Goal: Find specific fact: Find specific fact

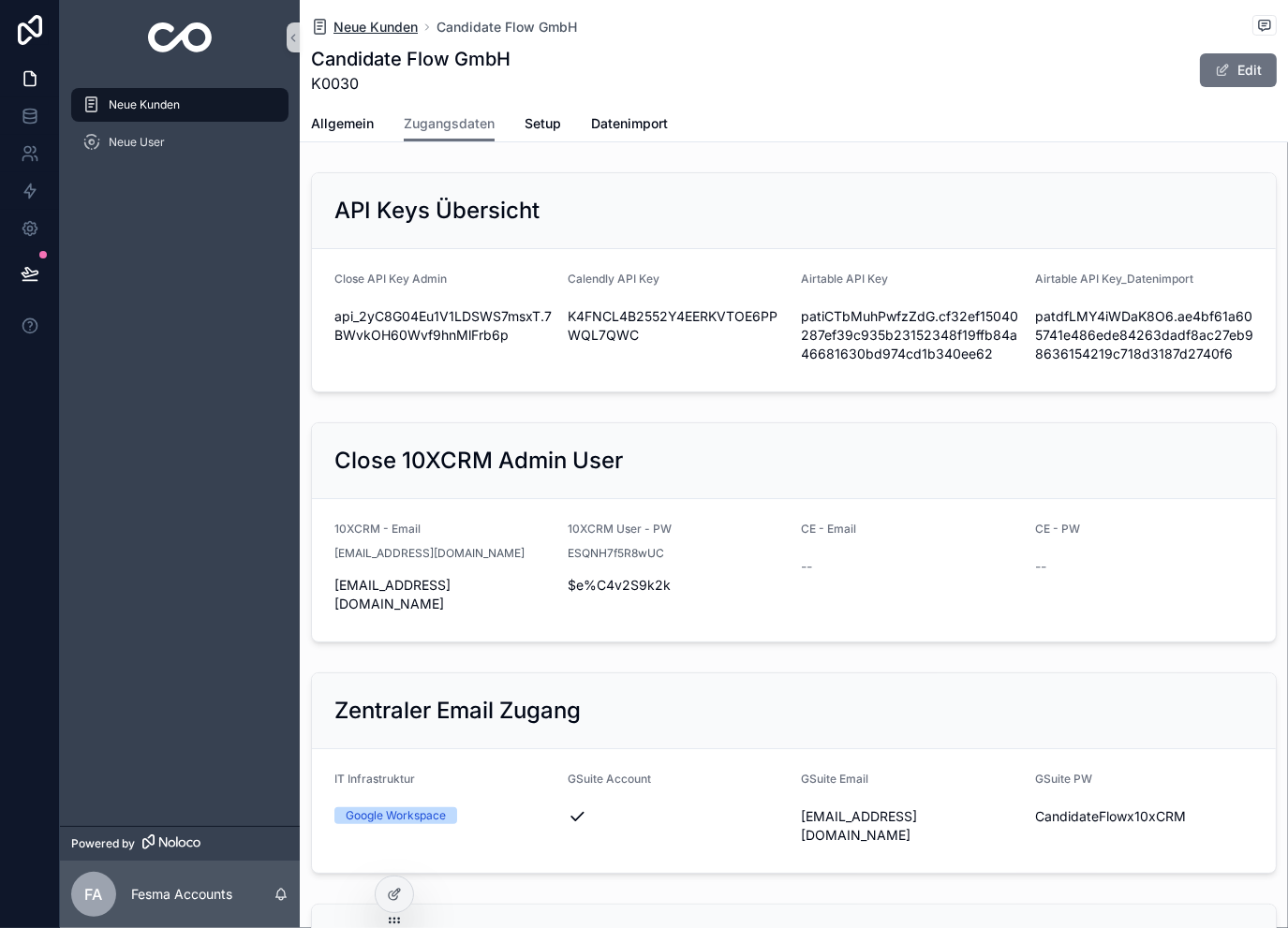
click at [401, 22] on span "Neue Kunden" at bounding box center [376, 26] width 84 height 19
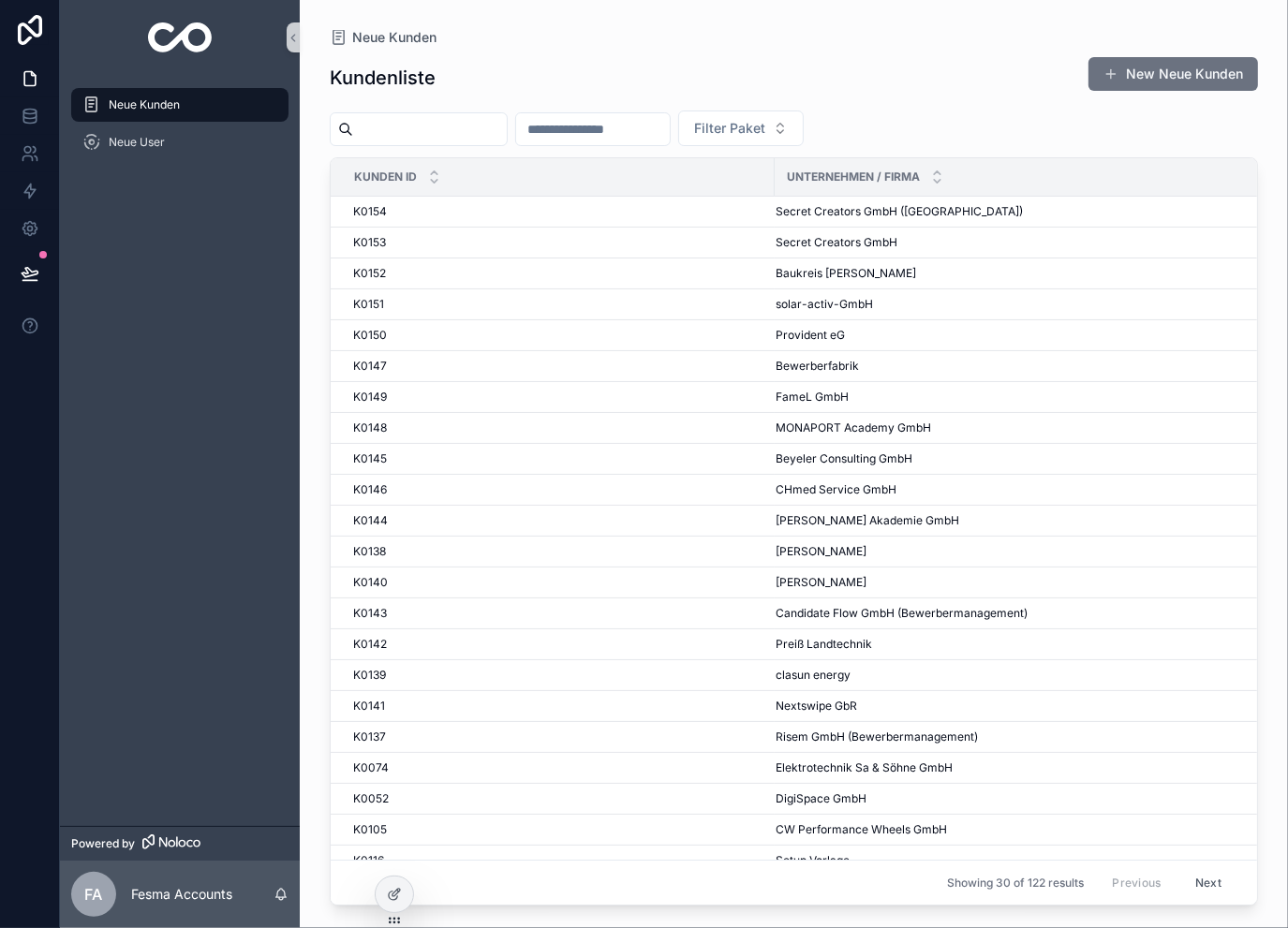
click at [670, 137] on input "scrollable content" at bounding box center [593, 129] width 154 height 26
type input "****"
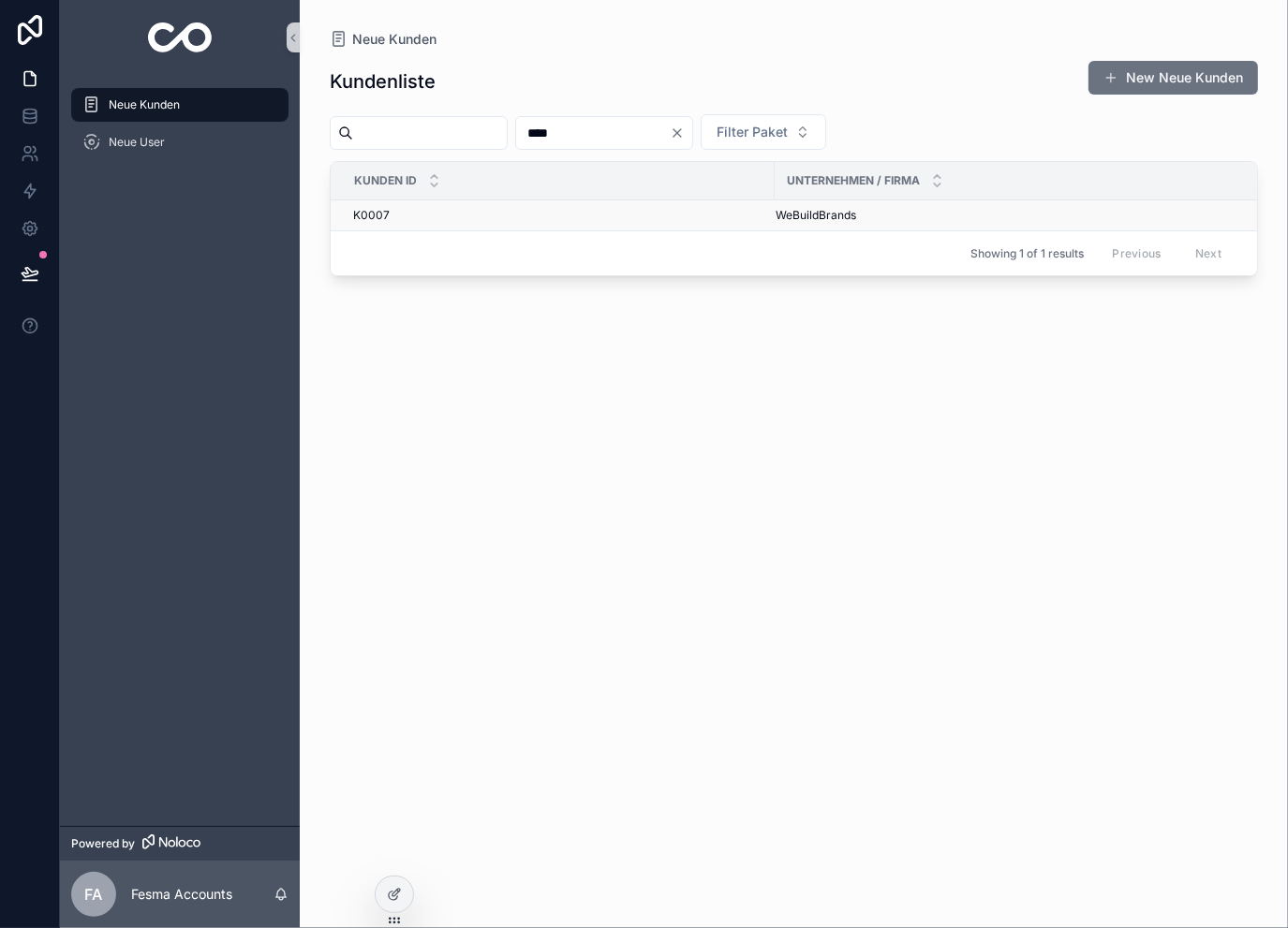
click at [828, 216] on span "WeBuildBrands" at bounding box center [816, 215] width 80 height 15
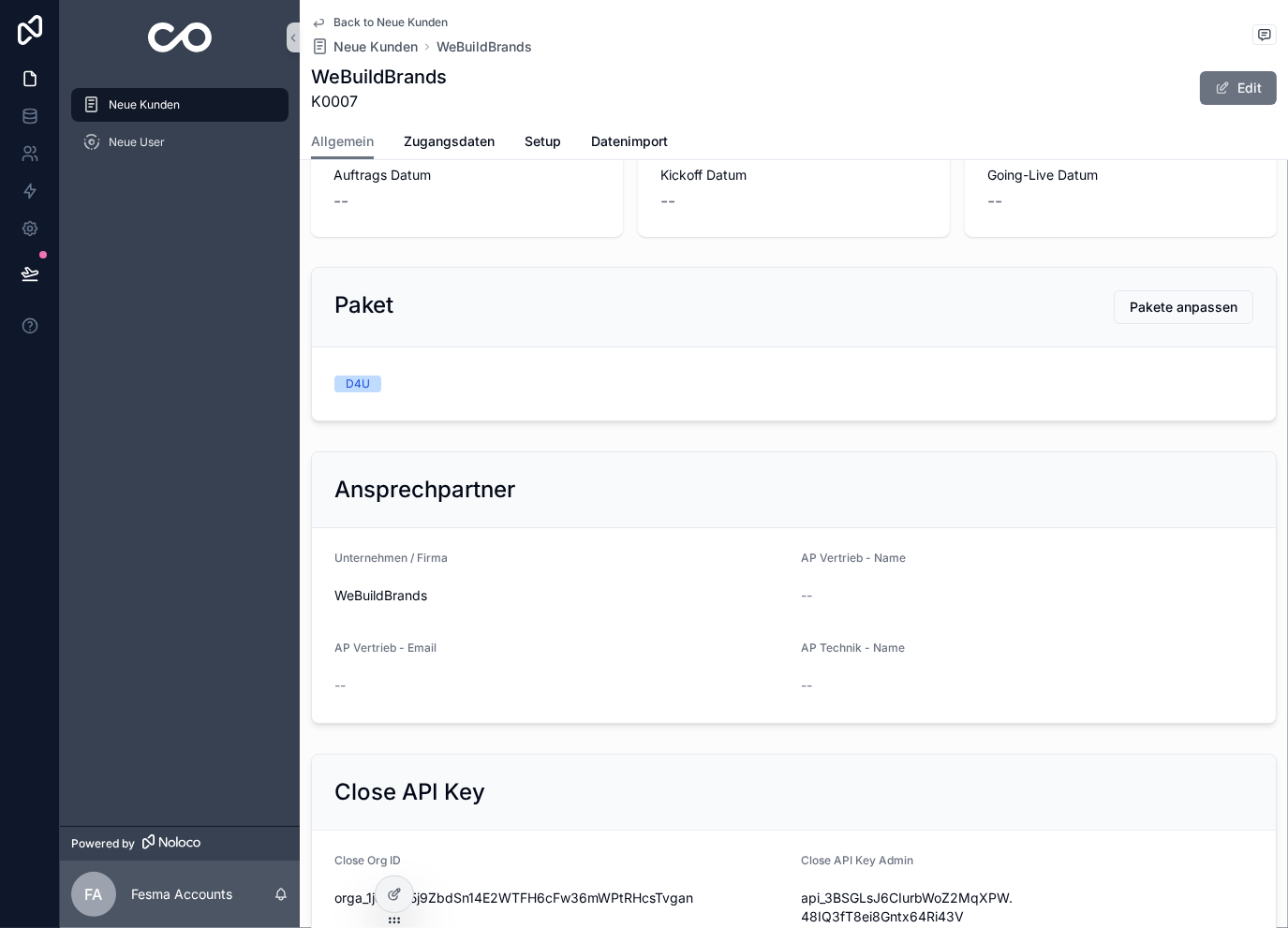
scroll to position [124, 0]
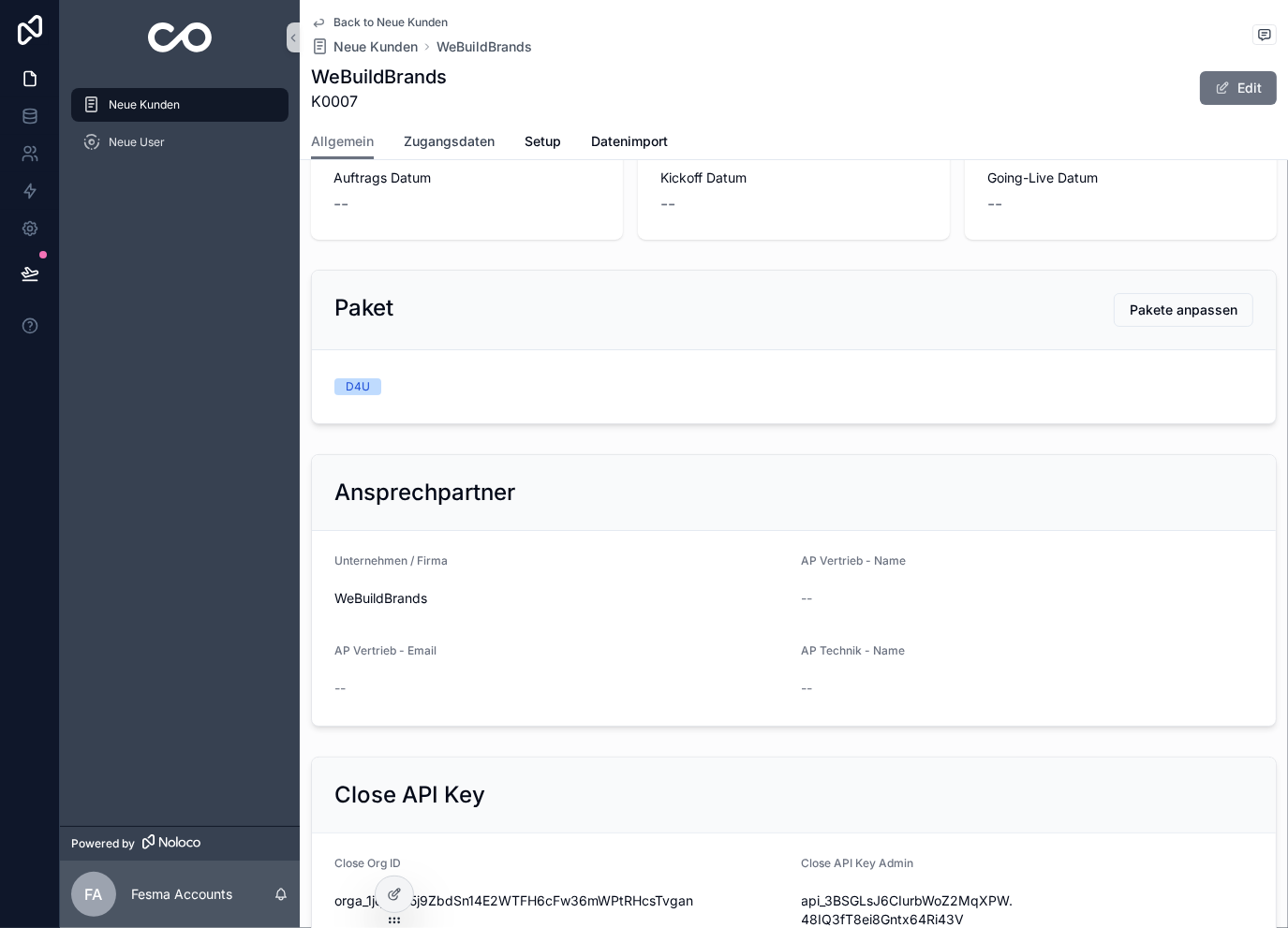
click at [461, 126] on link "Zugangsdaten" at bounding box center [449, 143] width 91 height 37
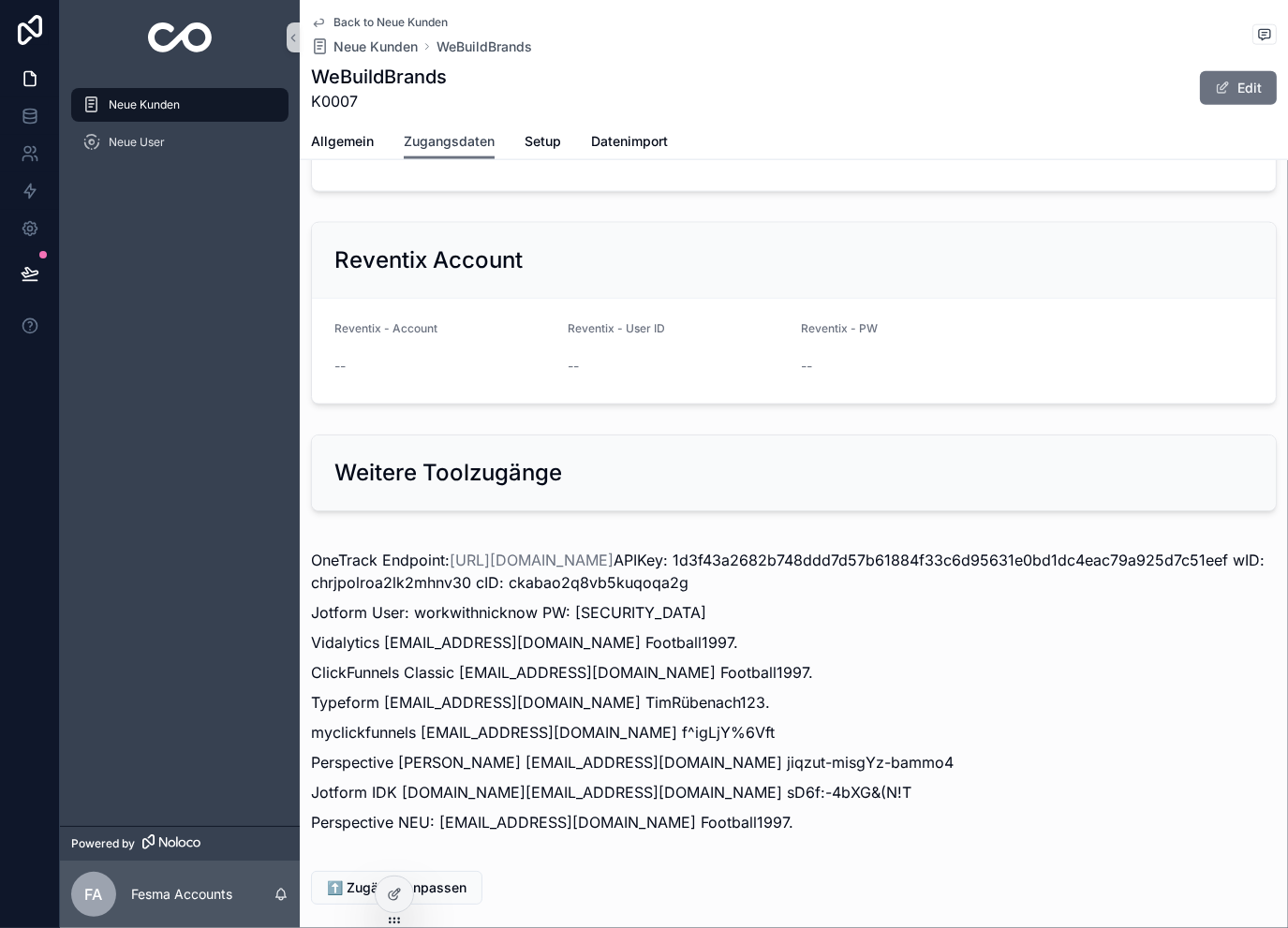
scroll to position [2039, 0]
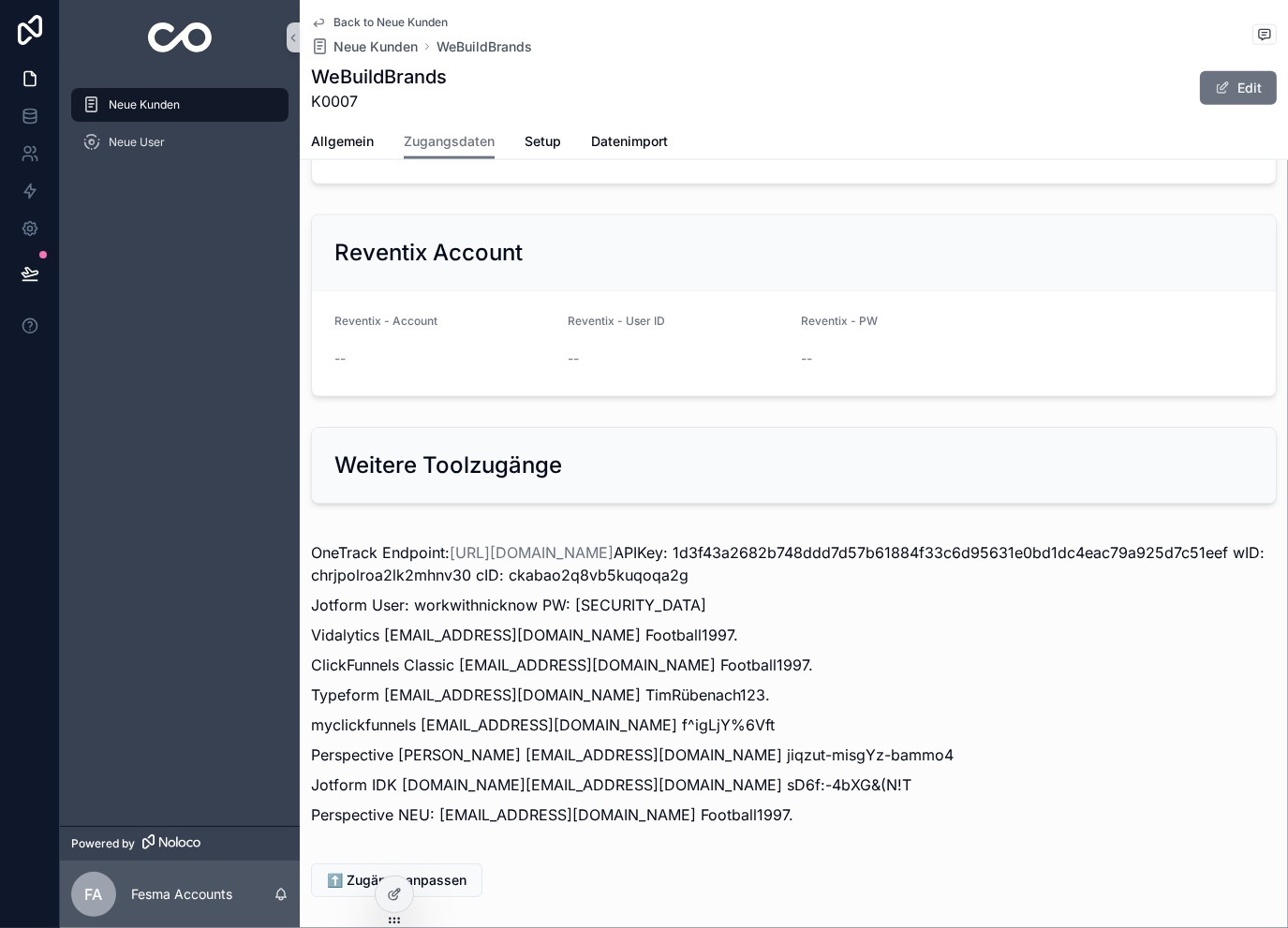
click at [479, 594] on p "Jotform User: workwithnicknow PW: [SECURITY_DATA]" at bounding box center [794, 604] width 966 height 22
copy p "workwithnicknow"
click at [616, 594] on p "Jotform User: workwithnicknow PW: [SECURITY_DATA]" at bounding box center [794, 604] width 966 height 22
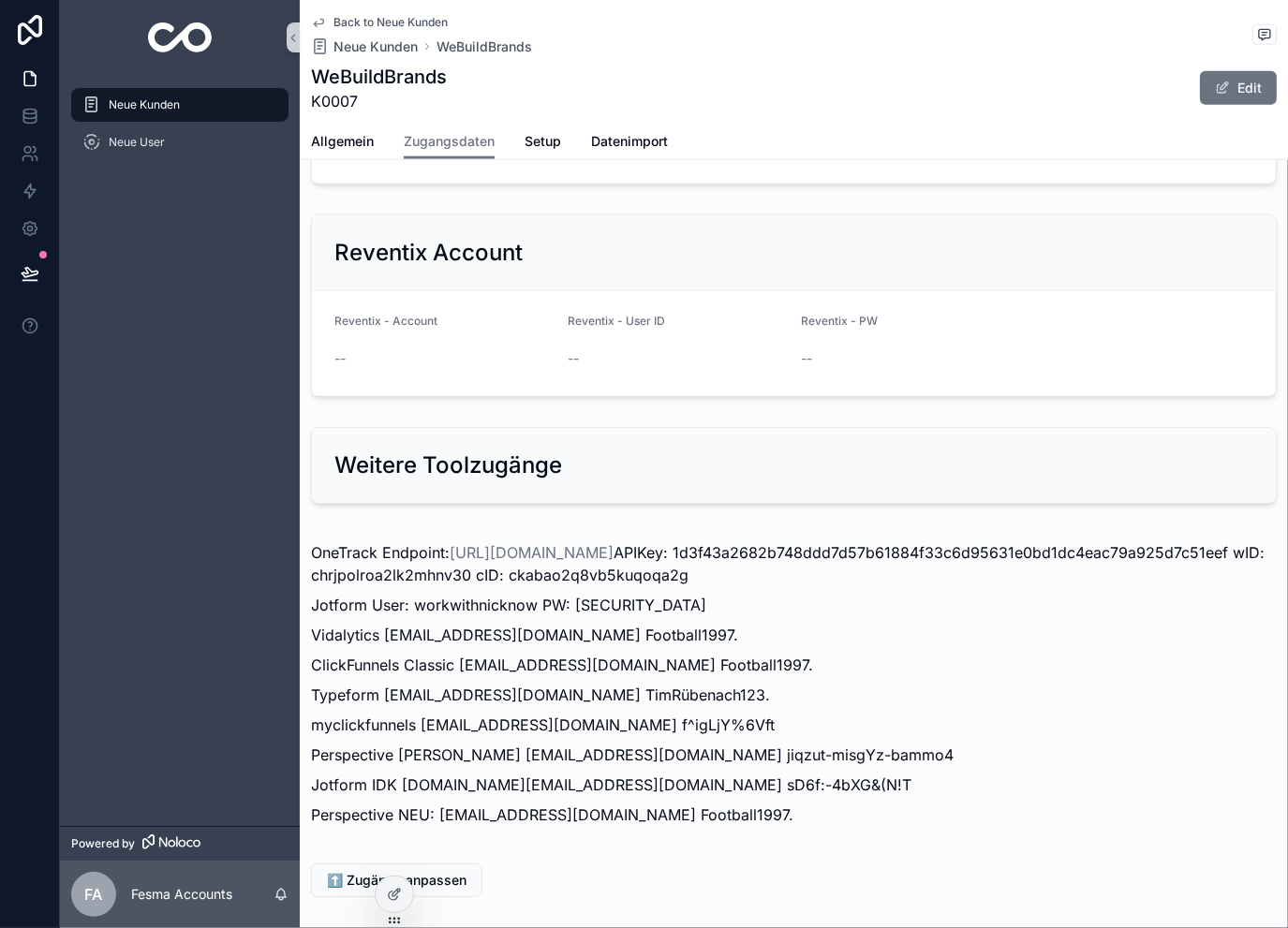
click at [749, 594] on p "Jotform User: workwithnicknow PW: [SECURITY_DATA]" at bounding box center [794, 604] width 966 height 22
drag, startPoint x: 730, startPoint y: 512, endPoint x: 571, endPoint y: 516, distance: 159.1
click at [571, 594] on p "Jotform User: workwithnicknow PW: [SECURITY_DATA]" at bounding box center [794, 604] width 966 height 22
copy p "Sp977911mos.!"
drag, startPoint x: 398, startPoint y: 685, endPoint x: 616, endPoint y: 688, distance: 218.0
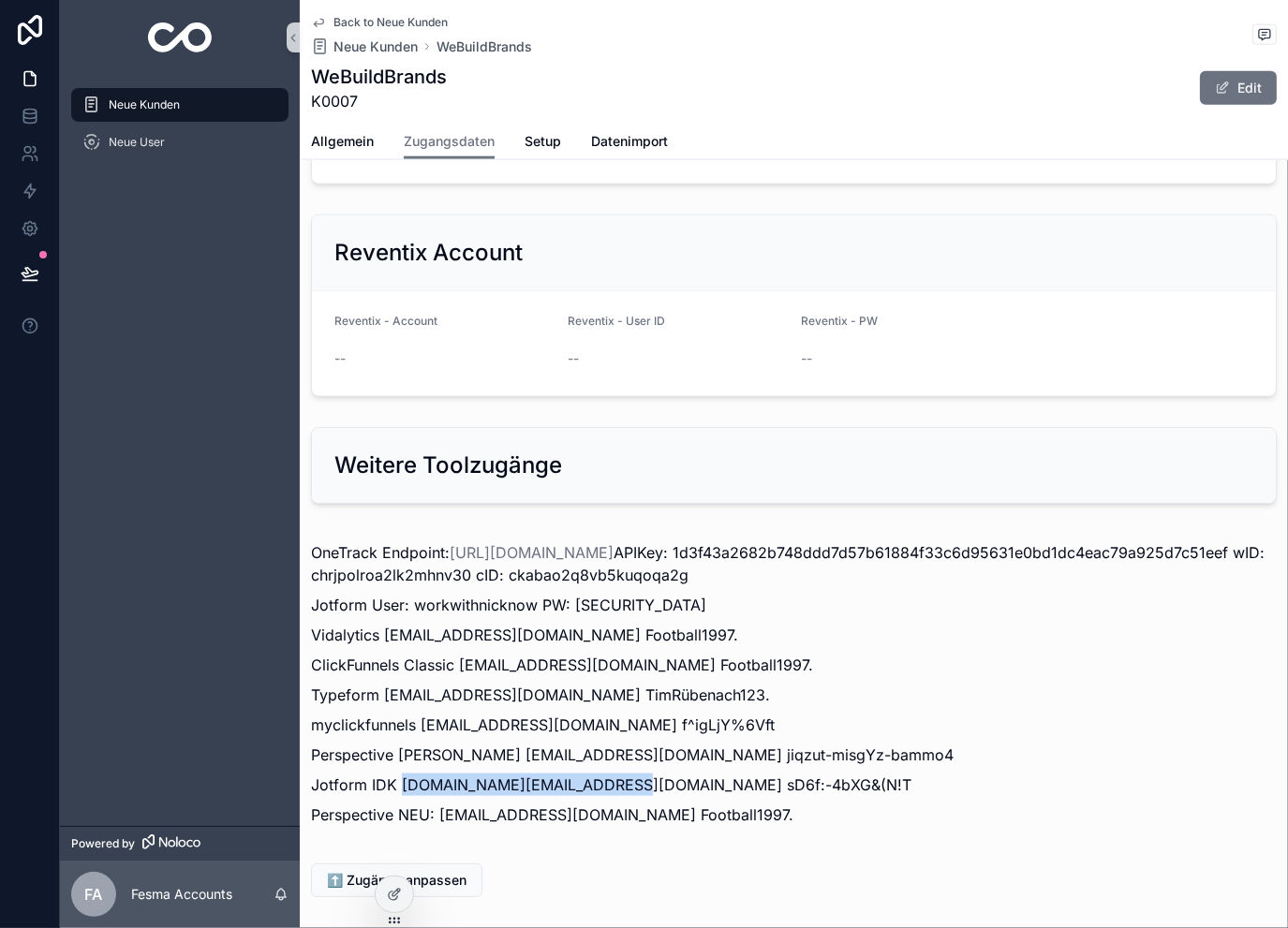
click at [616, 773] on p "Jotform IDK [DOMAIN_NAME][EMAIL_ADDRESS][DOMAIN_NAME] sD6f:-4bXG&(N!T" at bounding box center [794, 784] width 966 height 22
copy p "[DOMAIN_NAME][EMAIL_ADDRESS][DOMAIN_NAME]"
drag, startPoint x: 759, startPoint y: 690, endPoint x: 625, endPoint y: 691, distance: 134.0
click at [625, 773] on p "Jotform IDK [DOMAIN_NAME][EMAIL_ADDRESS][DOMAIN_NAME] sD6f:-4bXG&(N!T" at bounding box center [794, 784] width 966 height 22
copy p "sD6f:-4bXG&(N!T"
